Goal: Information Seeking & Learning: Learn about a topic

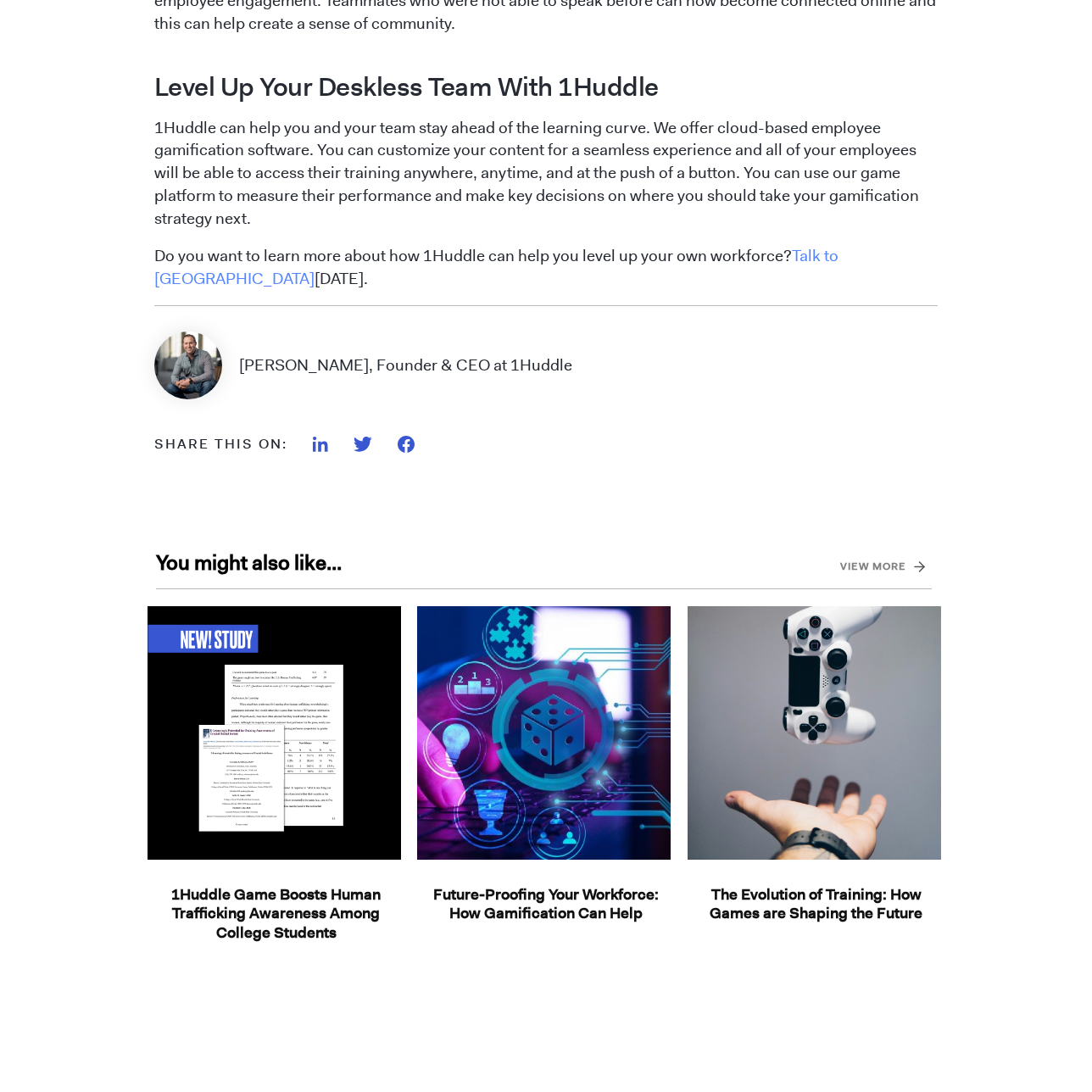
scroll to position [2169, 0]
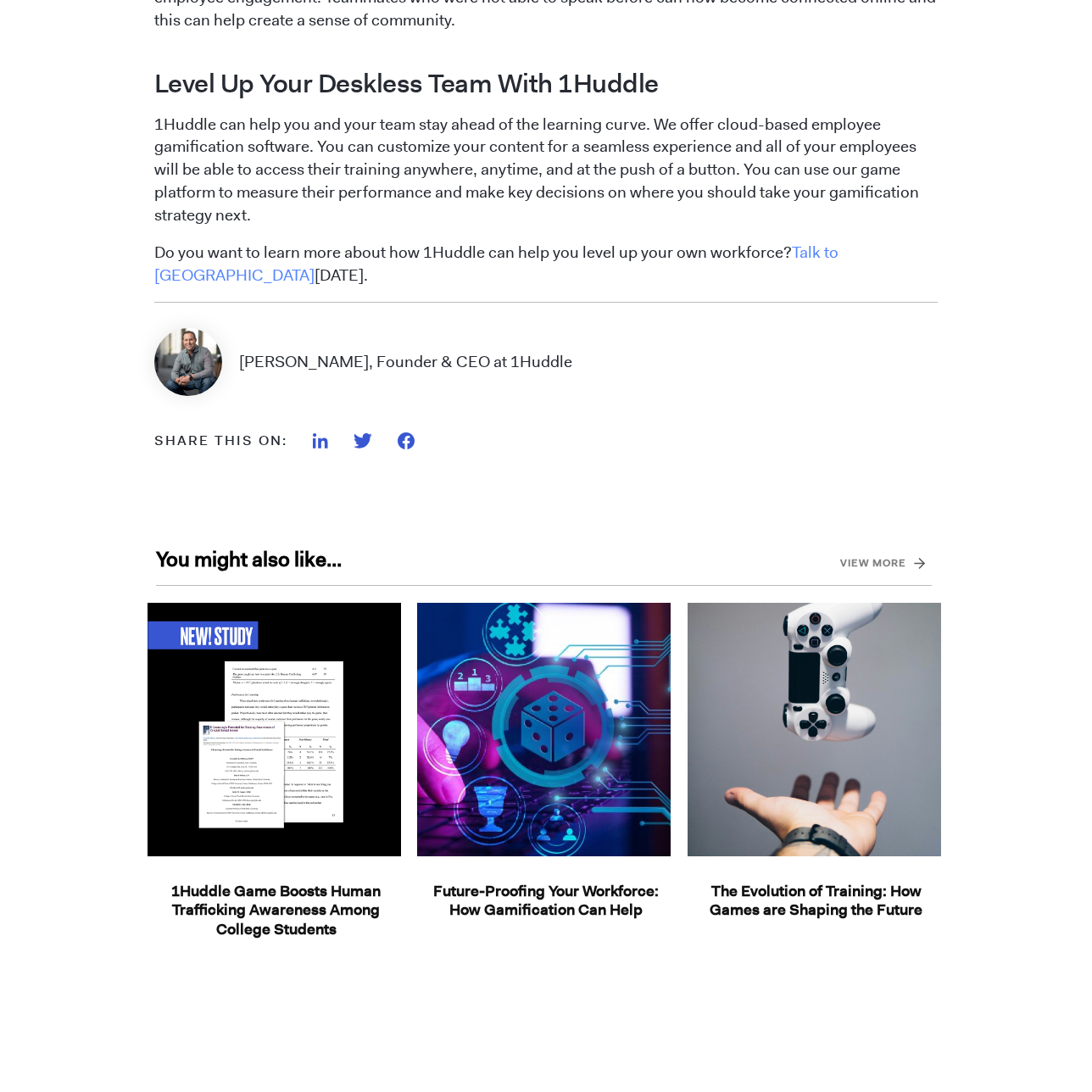
click at [882, 562] on link "View more" at bounding box center [873, 563] width 66 height 27
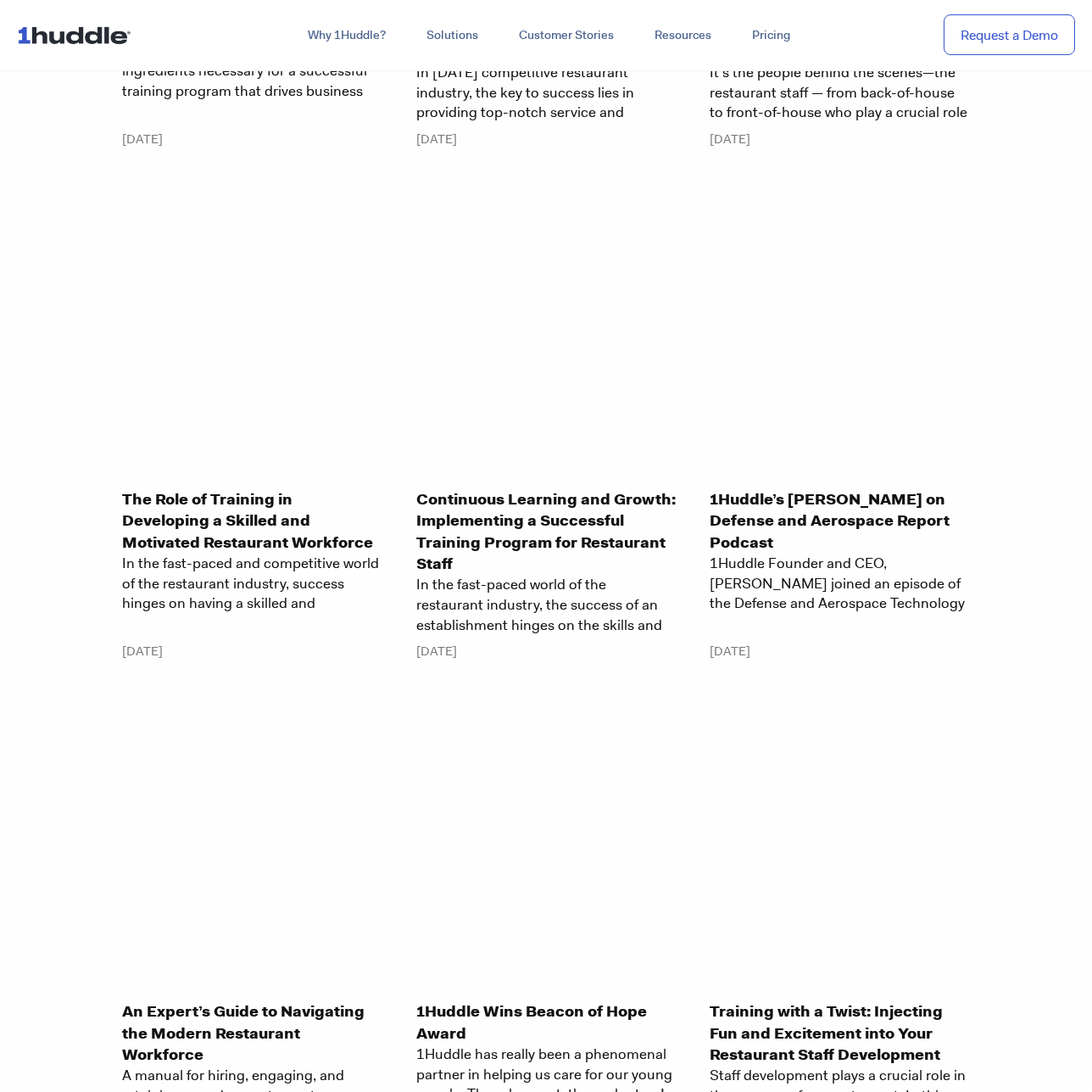
scroll to position [9203, 0]
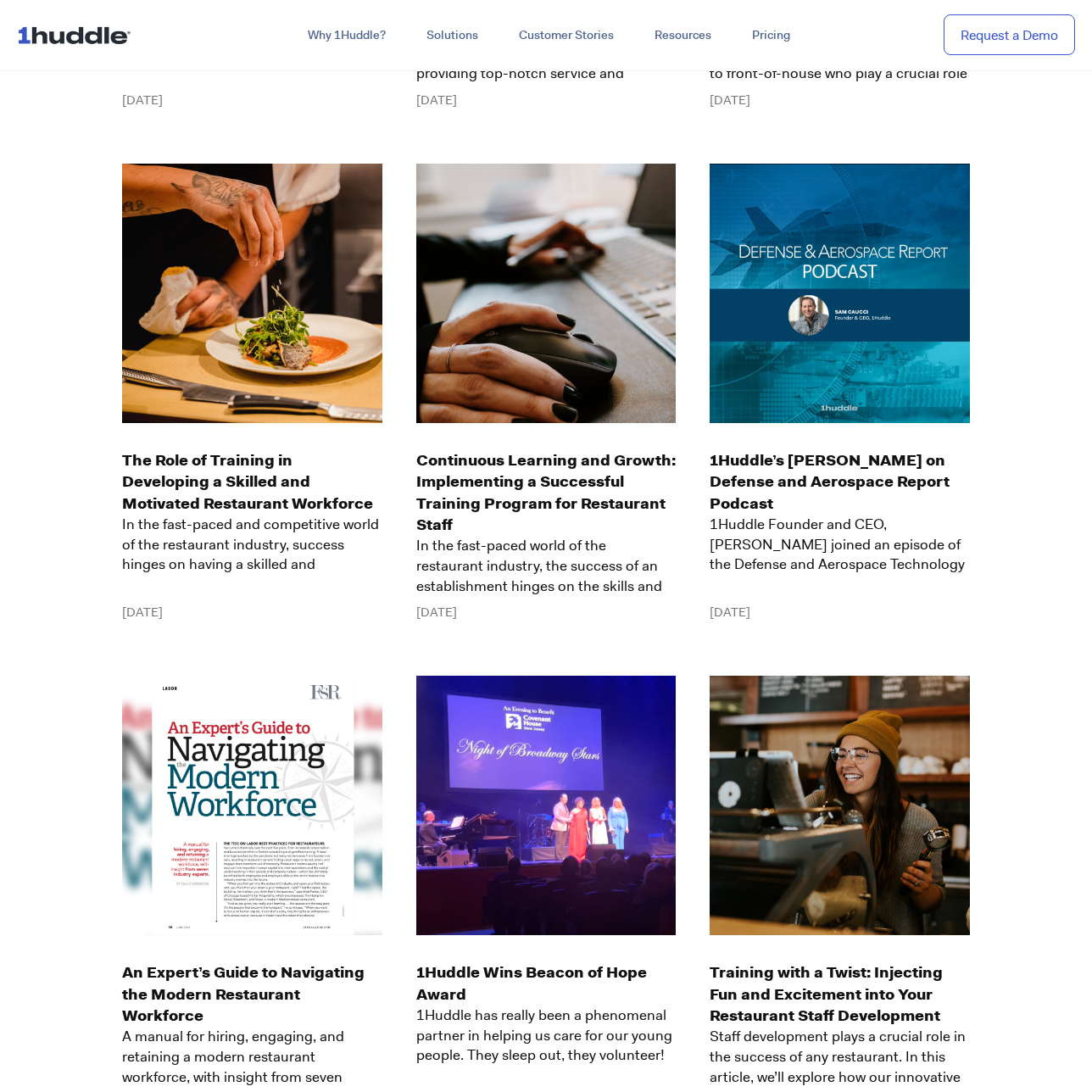
click at [261, 54] on nav "Why 1Huddle? How It Works Science of Learning Gamification What We Stand For FA…" at bounding box center [546, 35] width 1092 height 72
click at [545, 48] on link "Customer Stories" at bounding box center [567, 35] width 136 height 31
